Goal: Task Accomplishment & Management: Complete application form

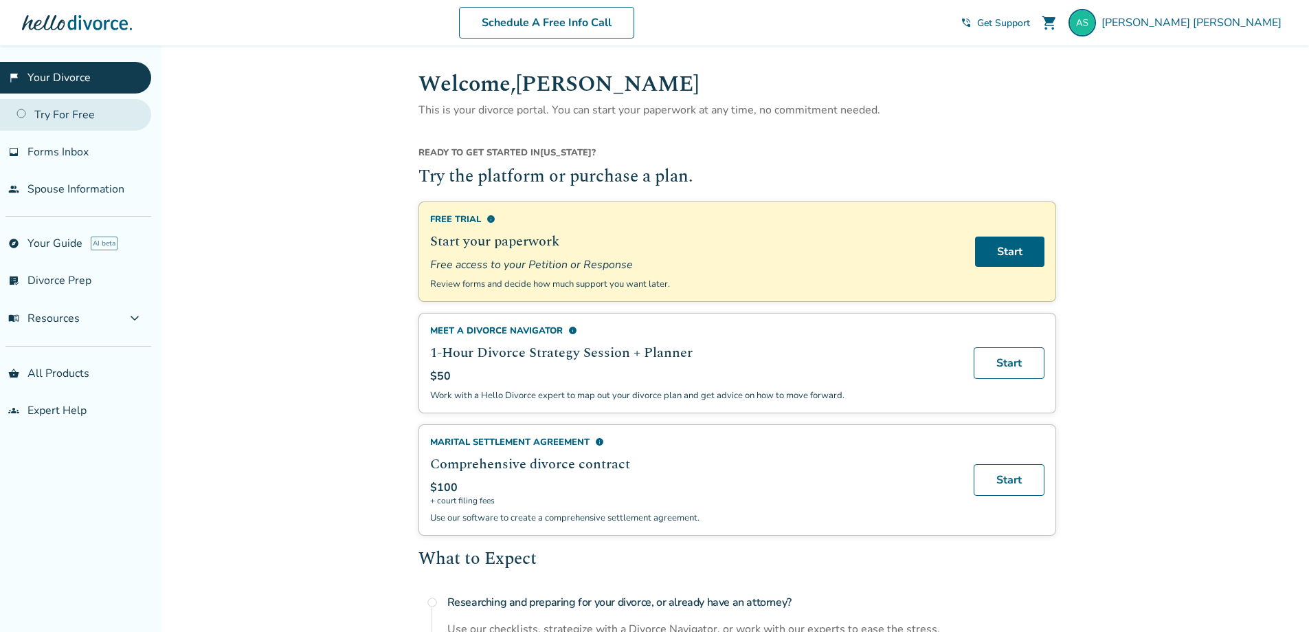
click at [87, 115] on link "Try For Free" at bounding box center [75, 115] width 151 height 32
